Goal: Task Accomplishment & Management: Complete application form

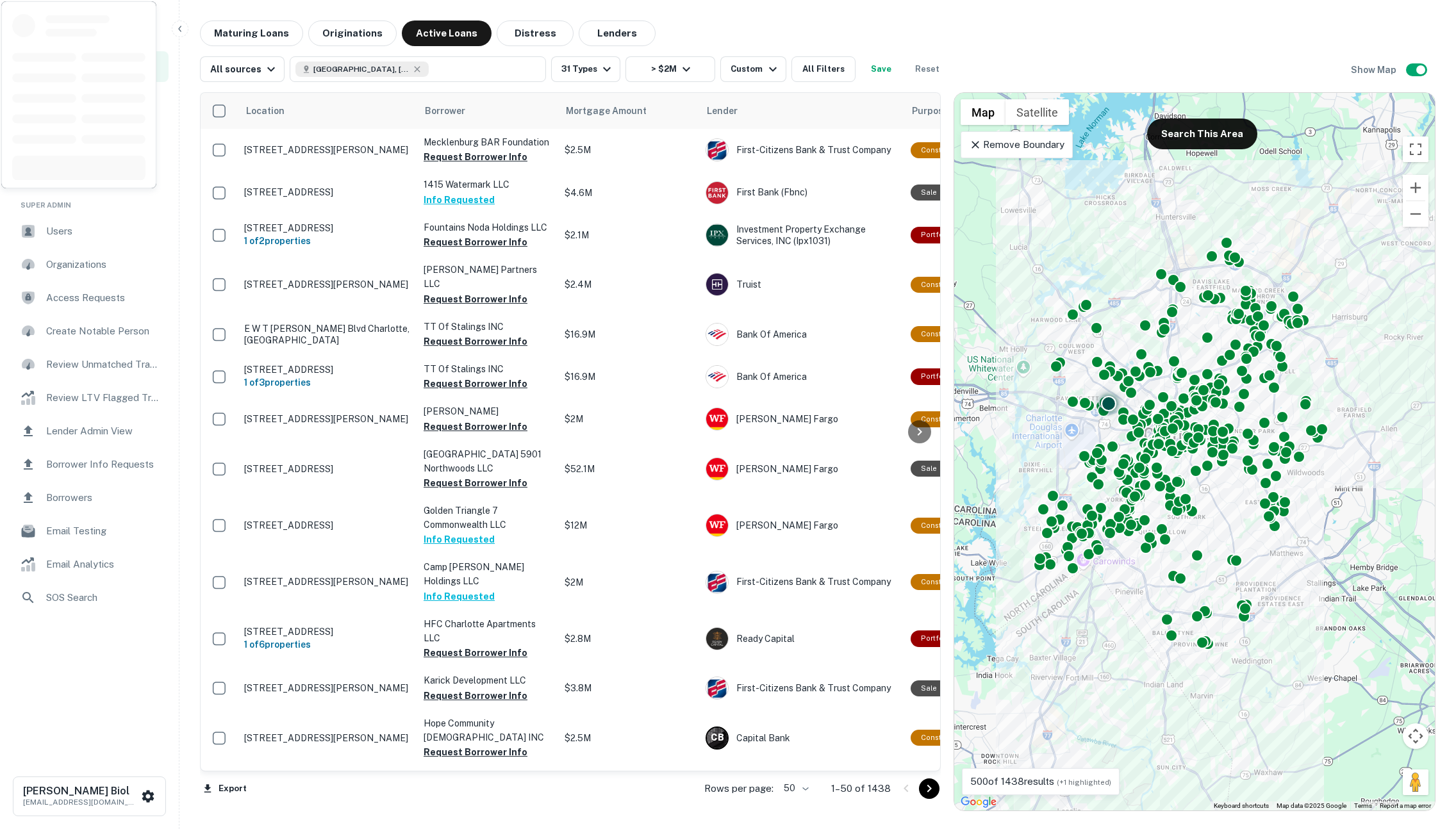
scroll to position [1307, 0]
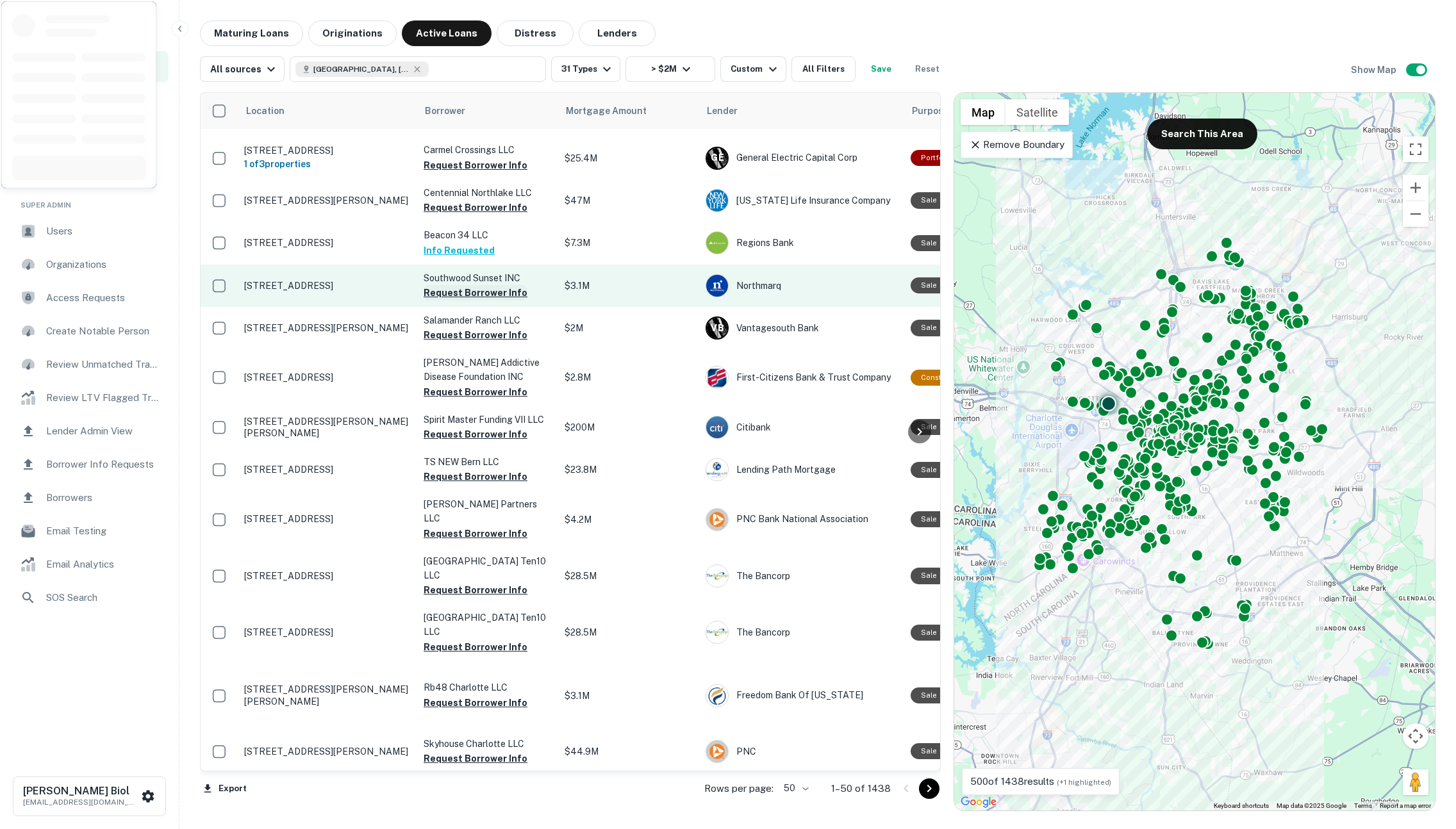
click at [455, 285] on button "Request Borrower Info" at bounding box center [475, 292] width 104 height 15
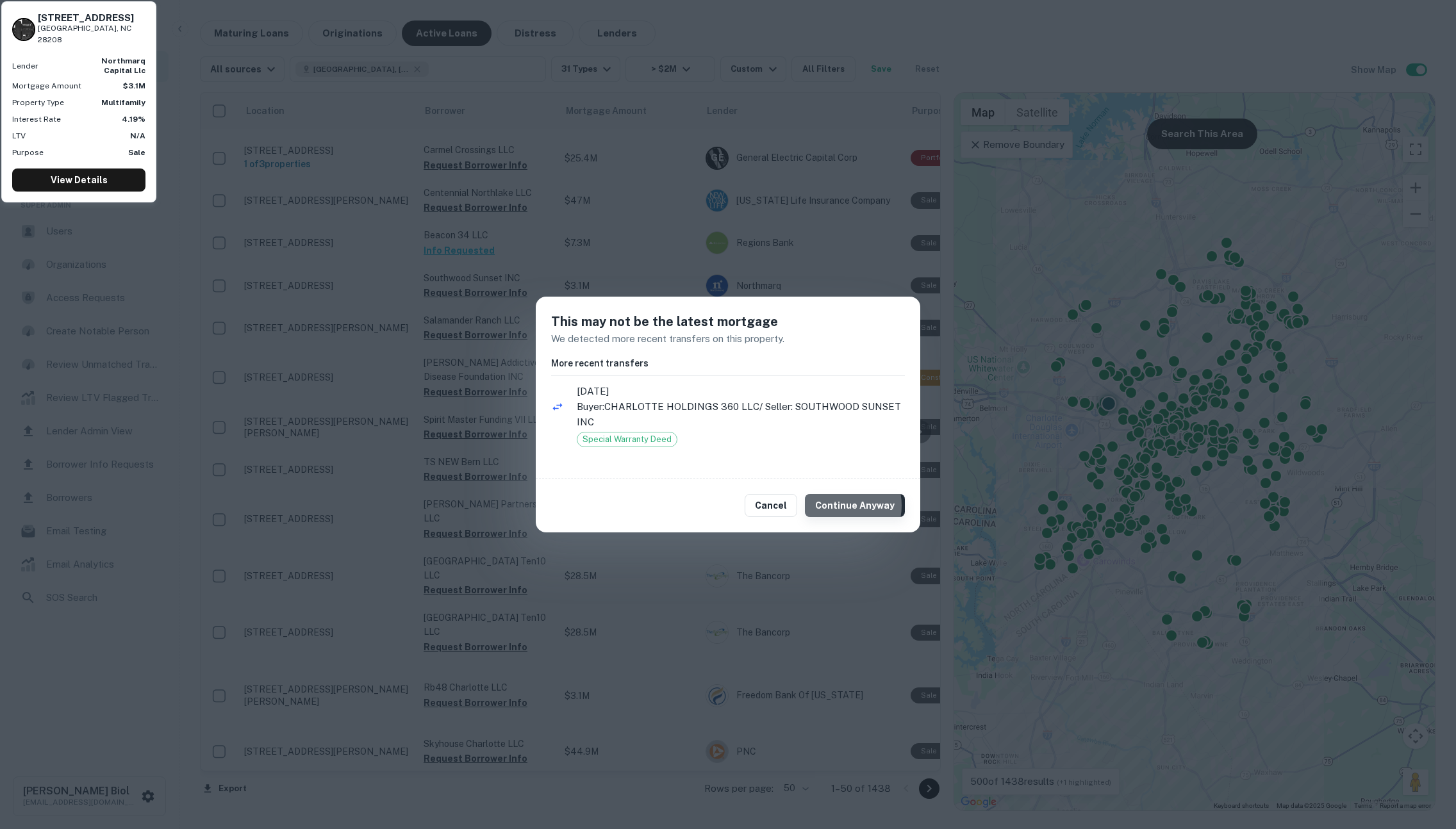
click at [842, 506] on button "Continue Anyway" at bounding box center [854, 505] width 100 height 23
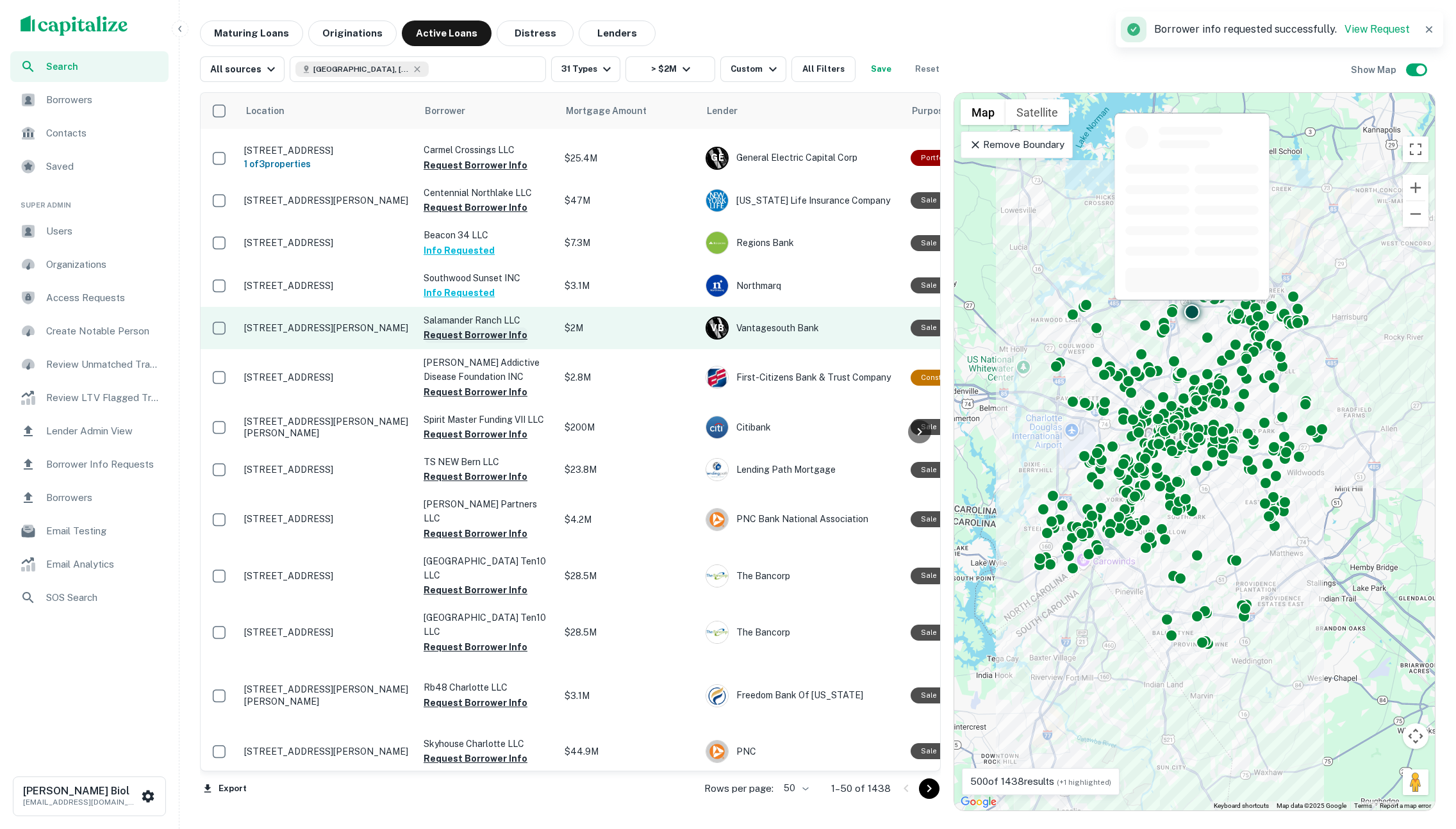
click at [468, 327] on button "Request Borrower Info" at bounding box center [475, 335] width 104 height 15
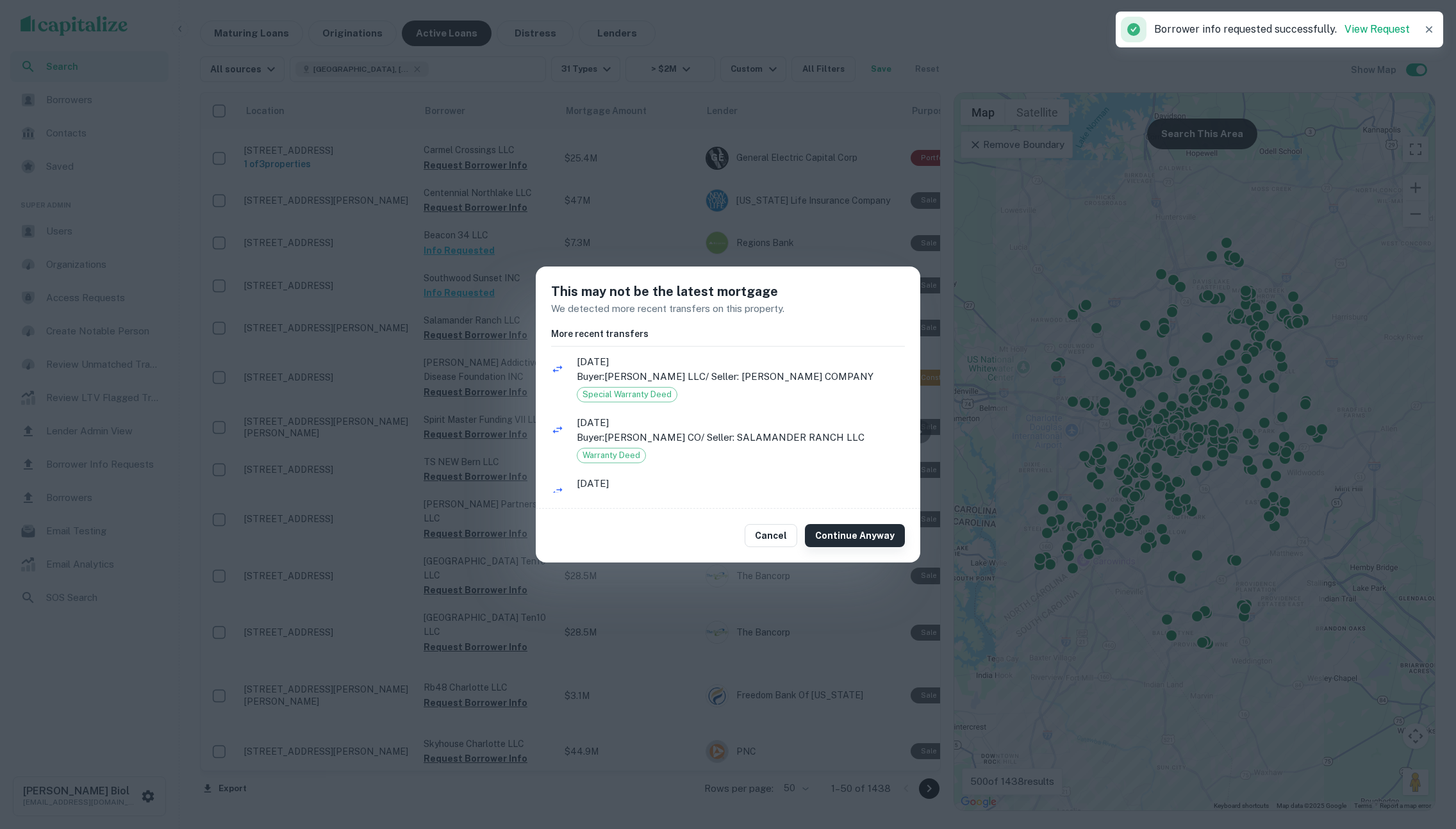
click at [858, 538] on button "Continue Anyway" at bounding box center [854, 535] width 100 height 23
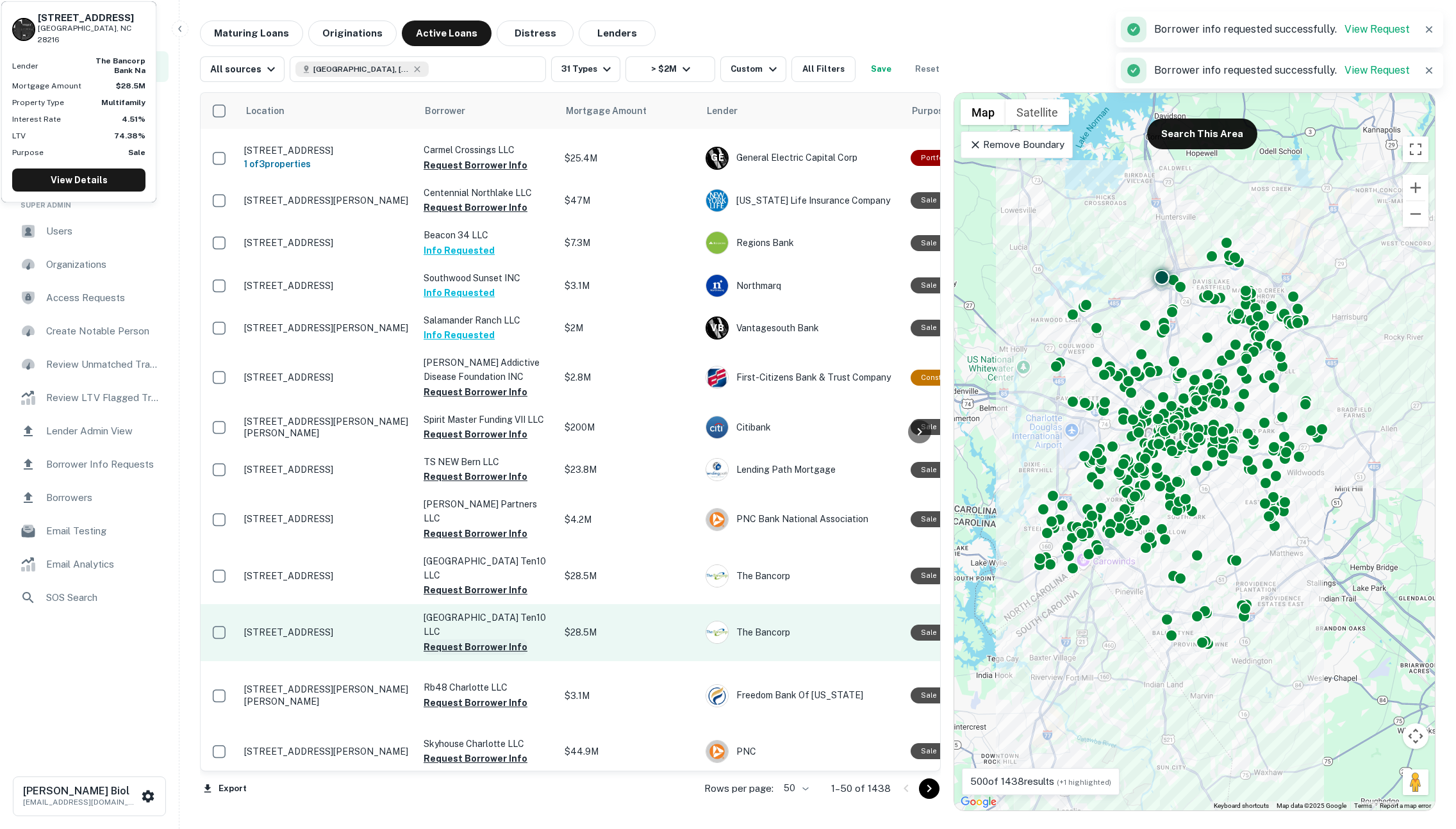
click at [494, 639] on button "Request Borrower Info" at bounding box center [475, 646] width 104 height 15
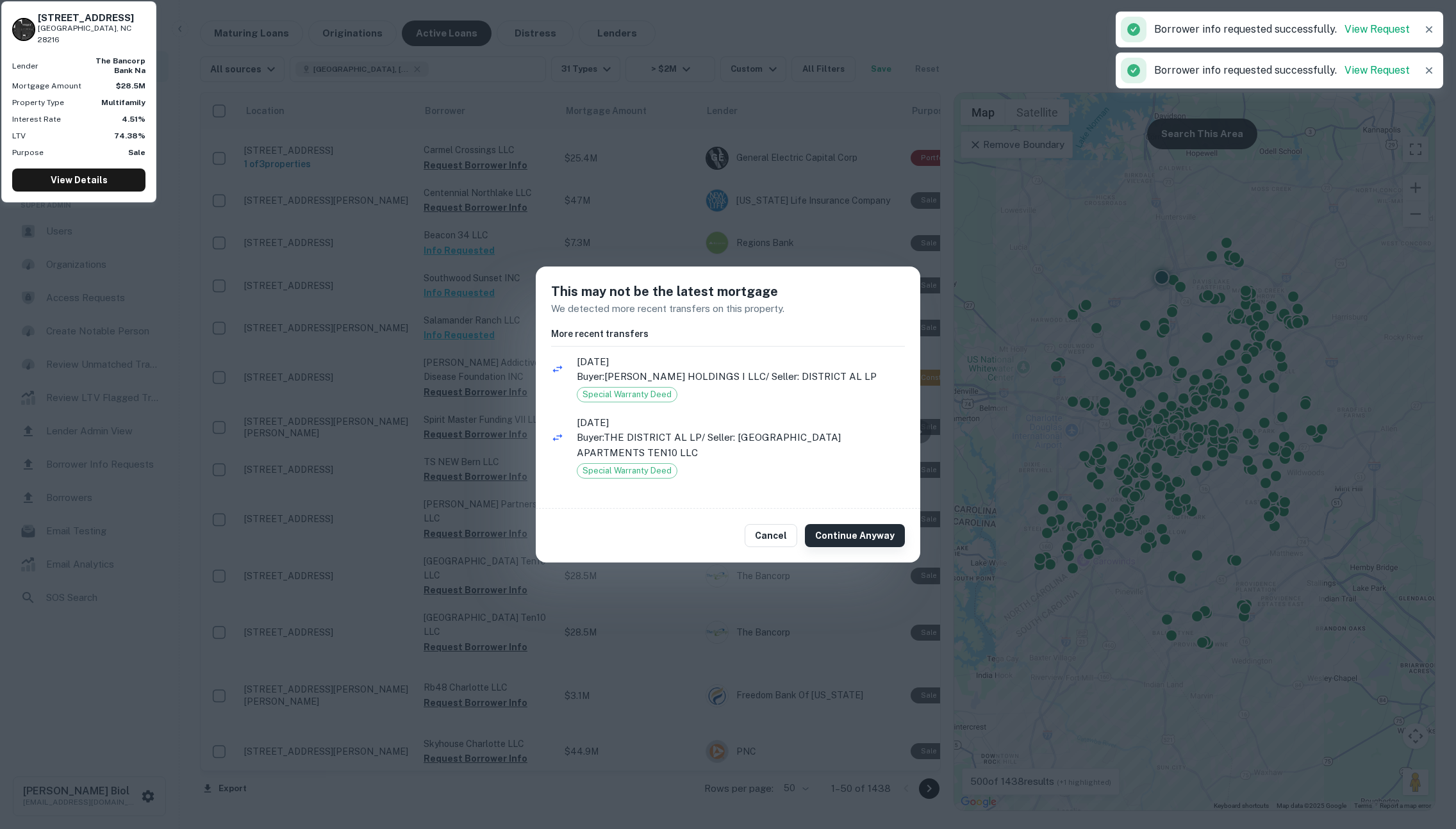
click at [846, 541] on button "Continue Anyway" at bounding box center [854, 535] width 100 height 23
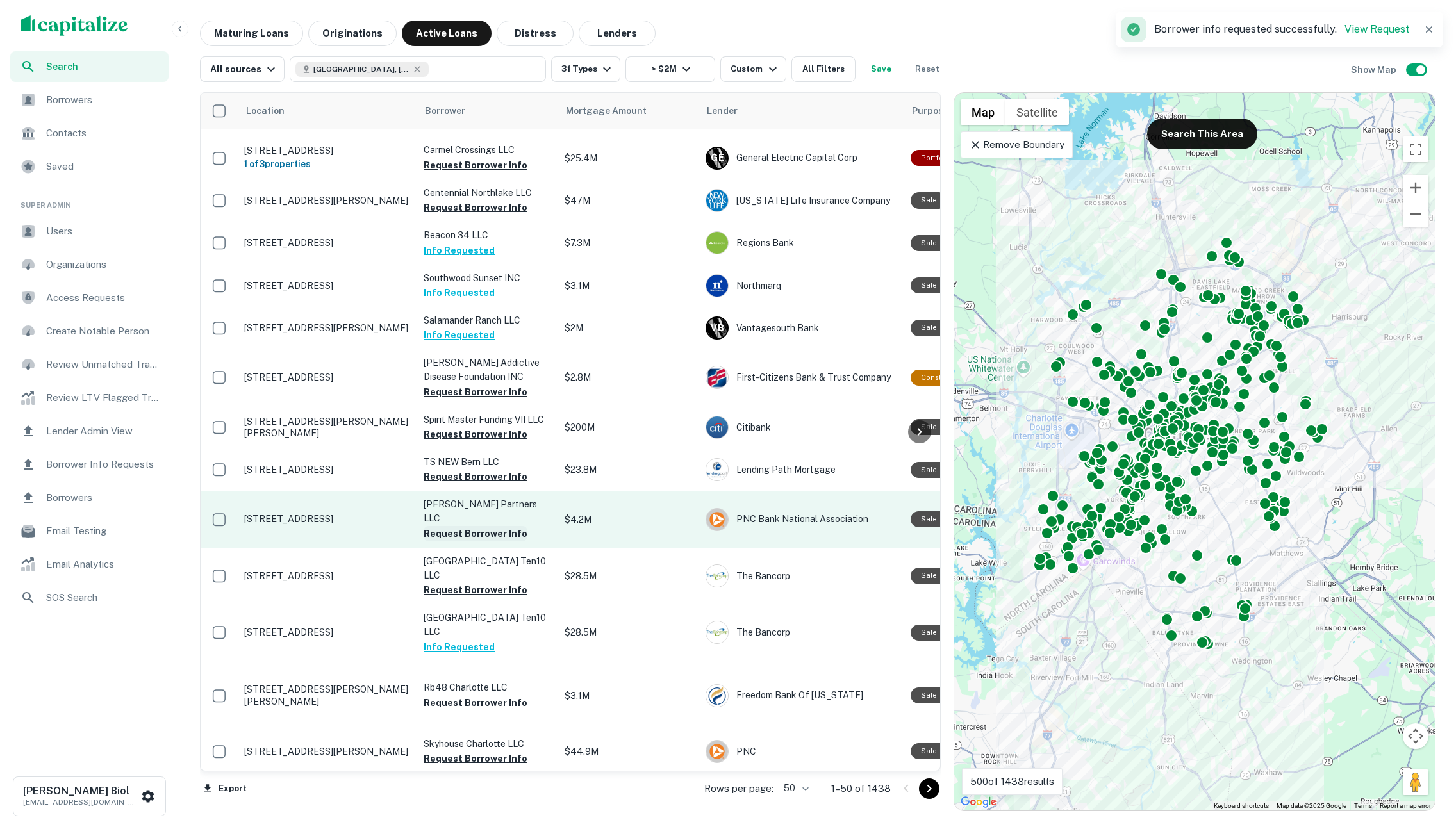
click at [495, 526] on button "Request Borrower Info" at bounding box center [475, 533] width 104 height 15
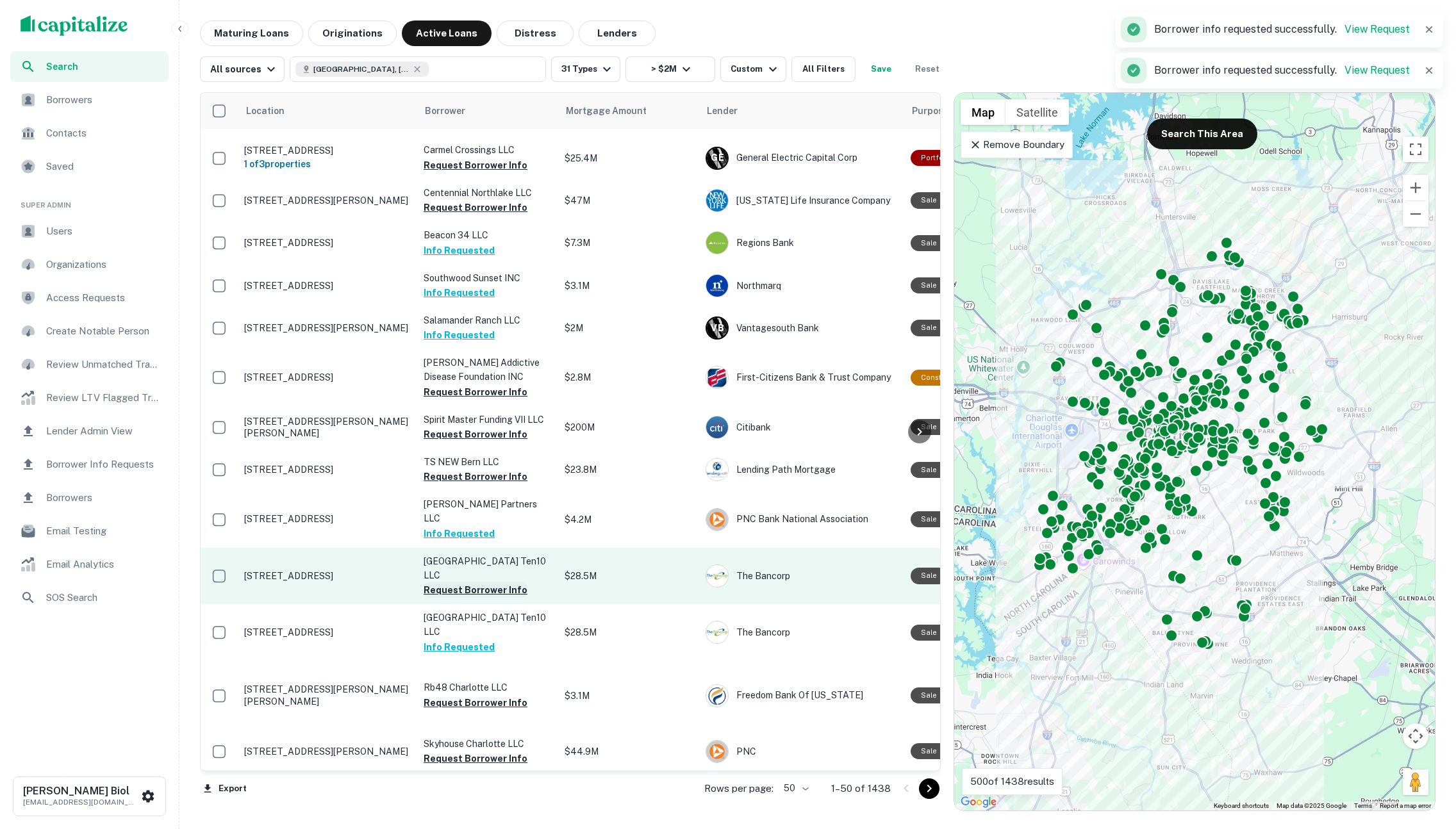
click at [483, 582] on button "Request Borrower Info" at bounding box center [475, 589] width 104 height 15
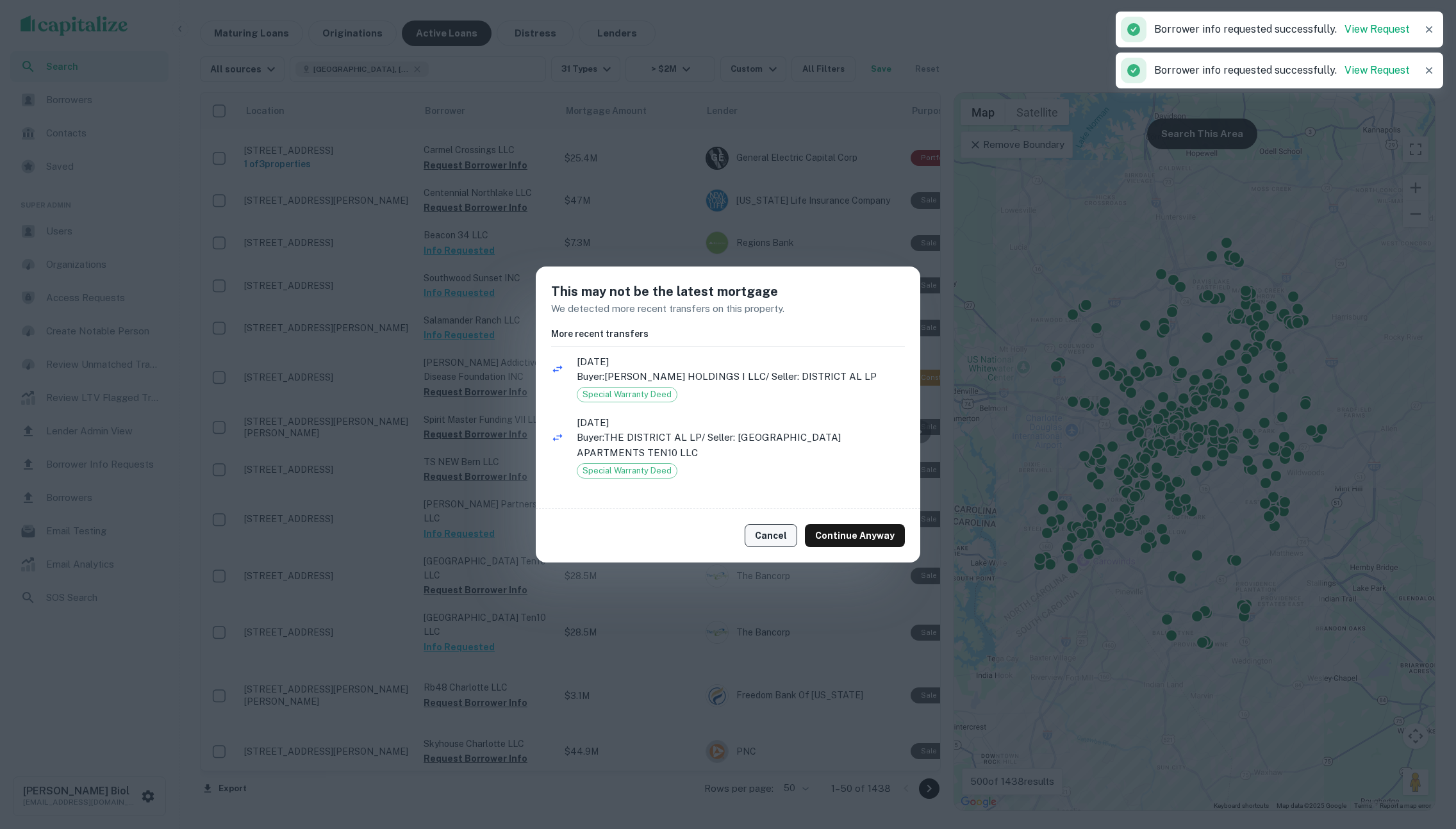
click at [771, 533] on button "Cancel" at bounding box center [771, 535] width 53 height 23
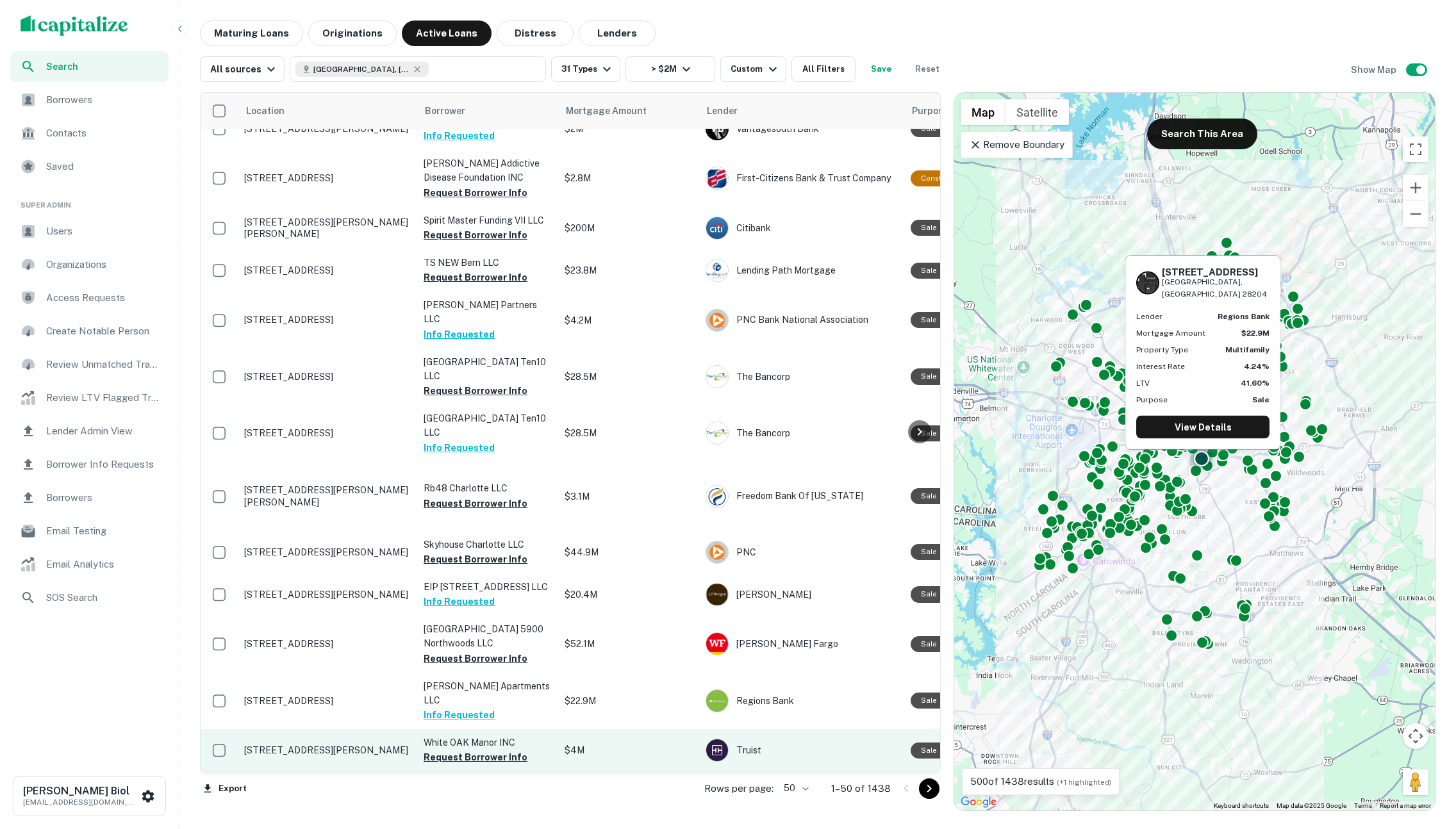
scroll to position [1530, 0]
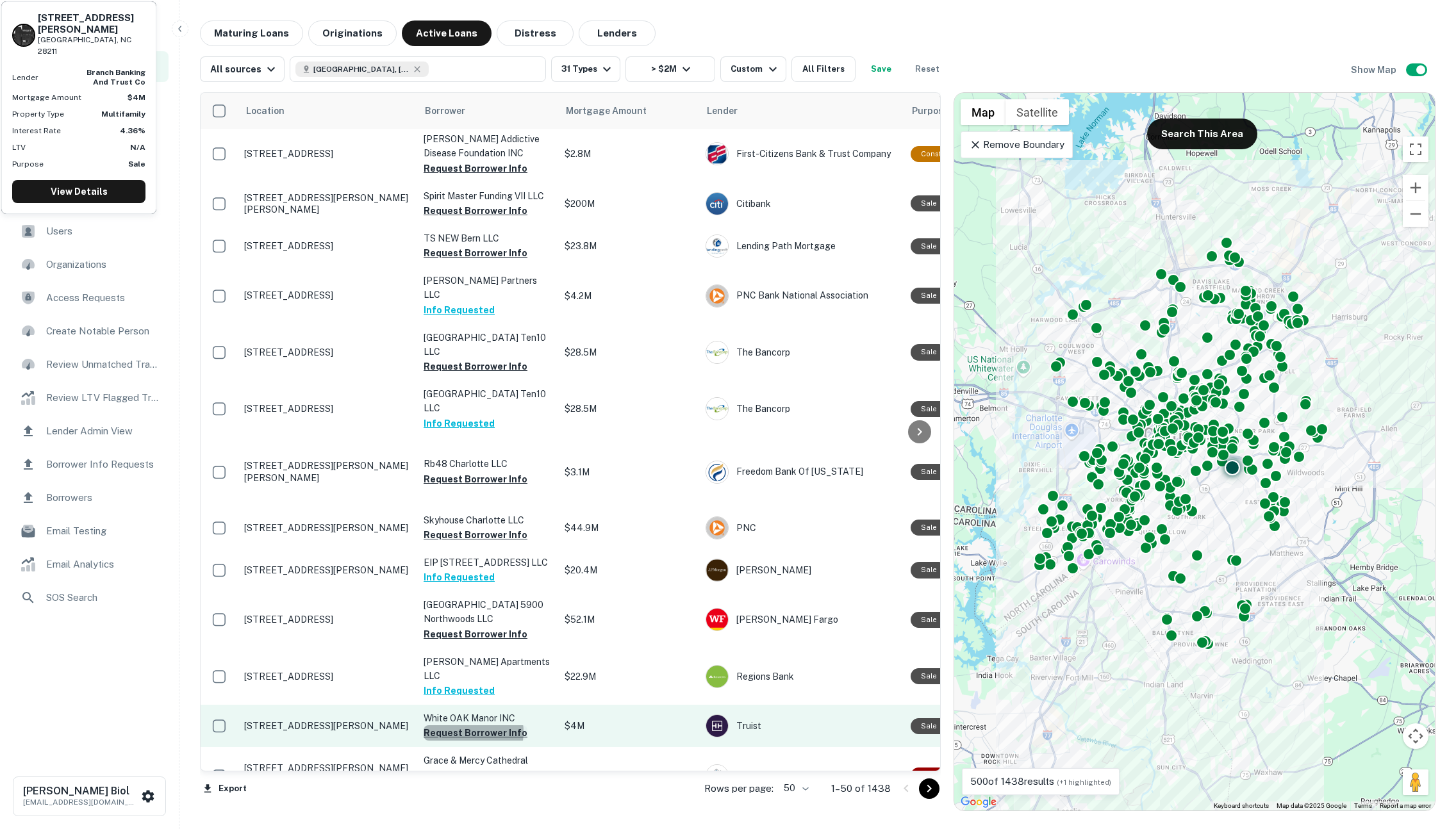
click at [473, 725] on button "Request Borrower Info" at bounding box center [475, 732] width 104 height 15
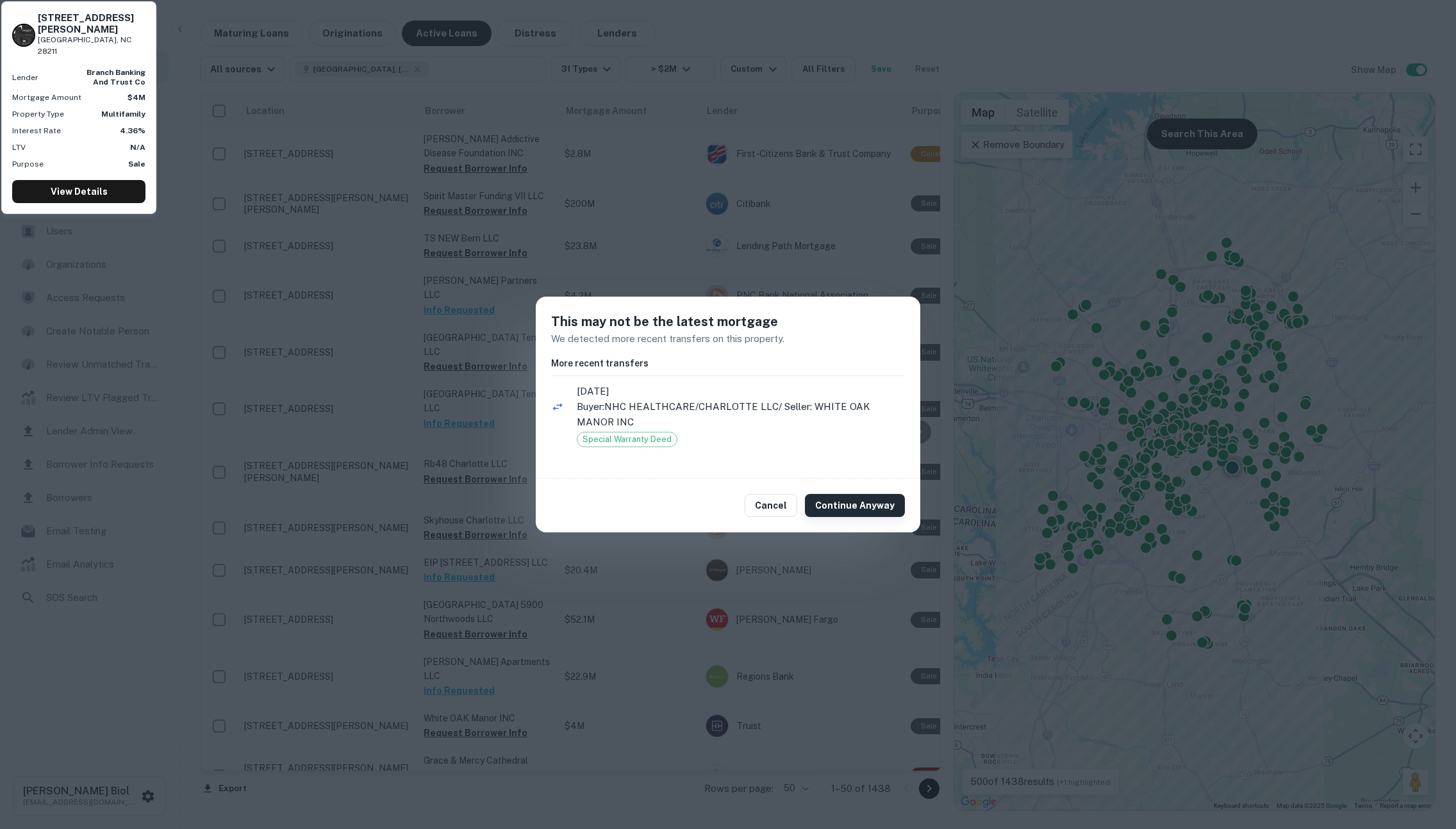
click at [841, 502] on button "Continue Anyway" at bounding box center [854, 505] width 100 height 23
